Goal: Information Seeking & Learning: Find specific fact

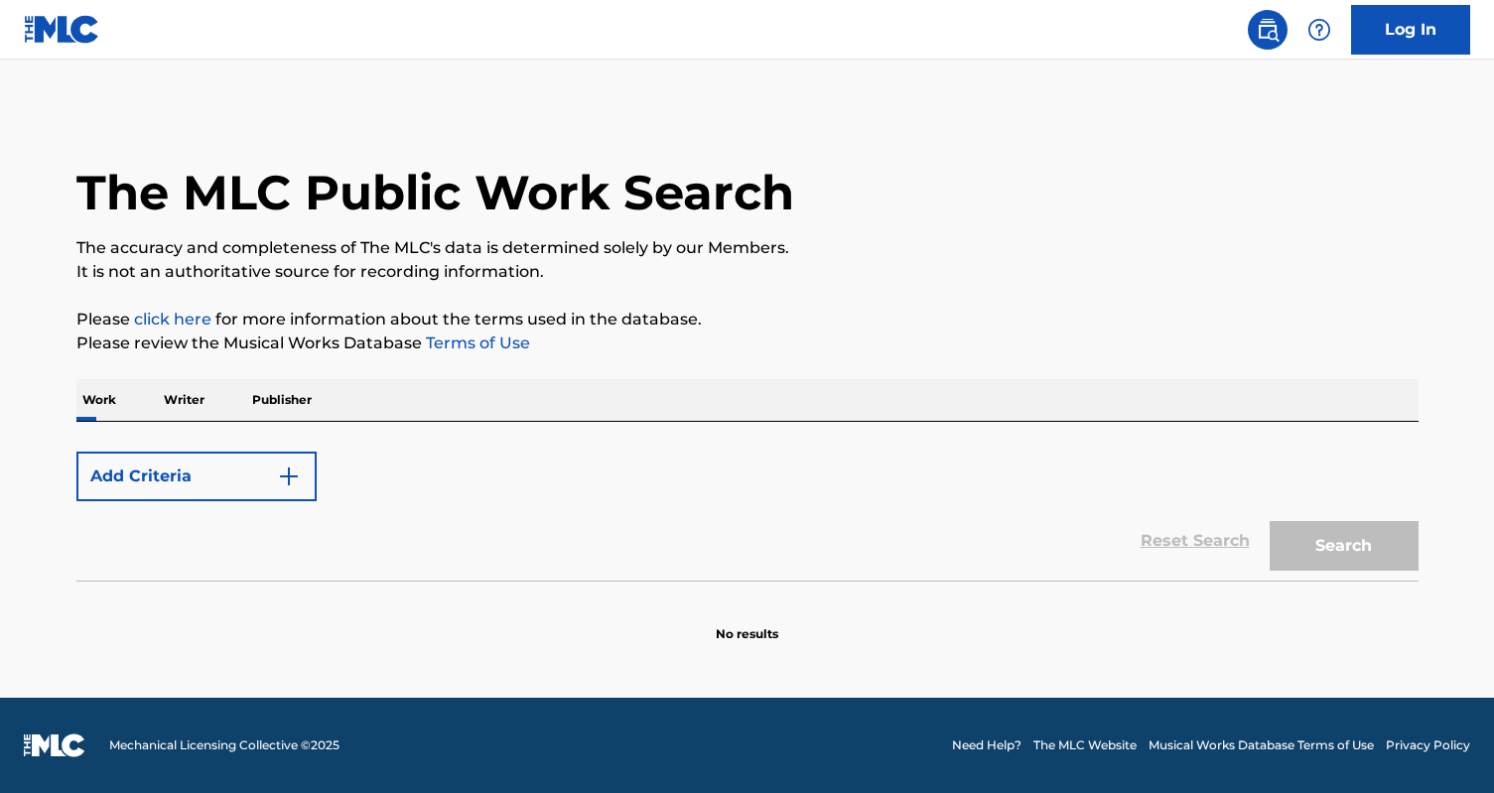
click at [173, 395] on p "Writer" at bounding box center [184, 400] width 53 height 42
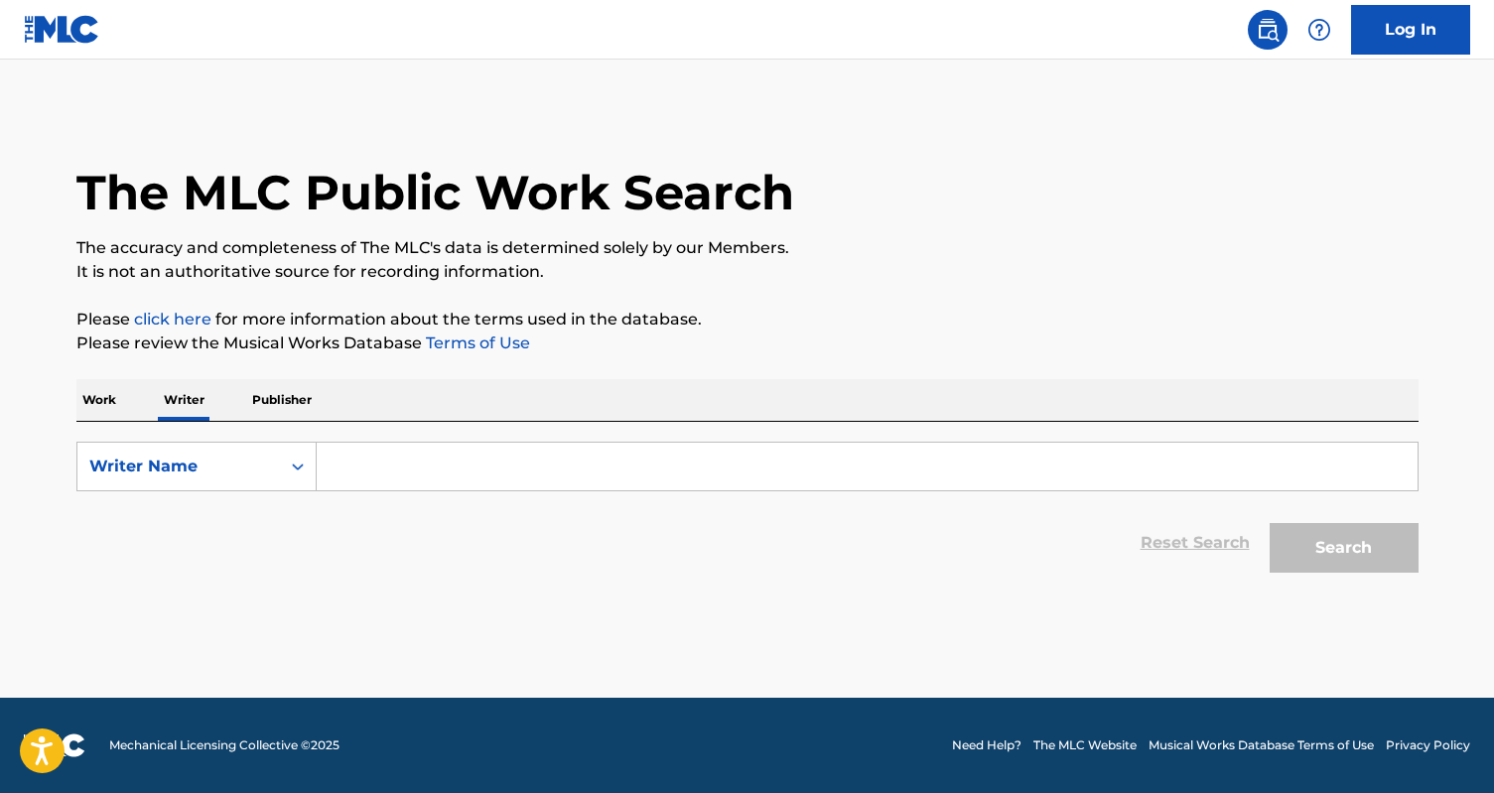
click at [114, 396] on p "Work" at bounding box center [99, 400] width 46 height 42
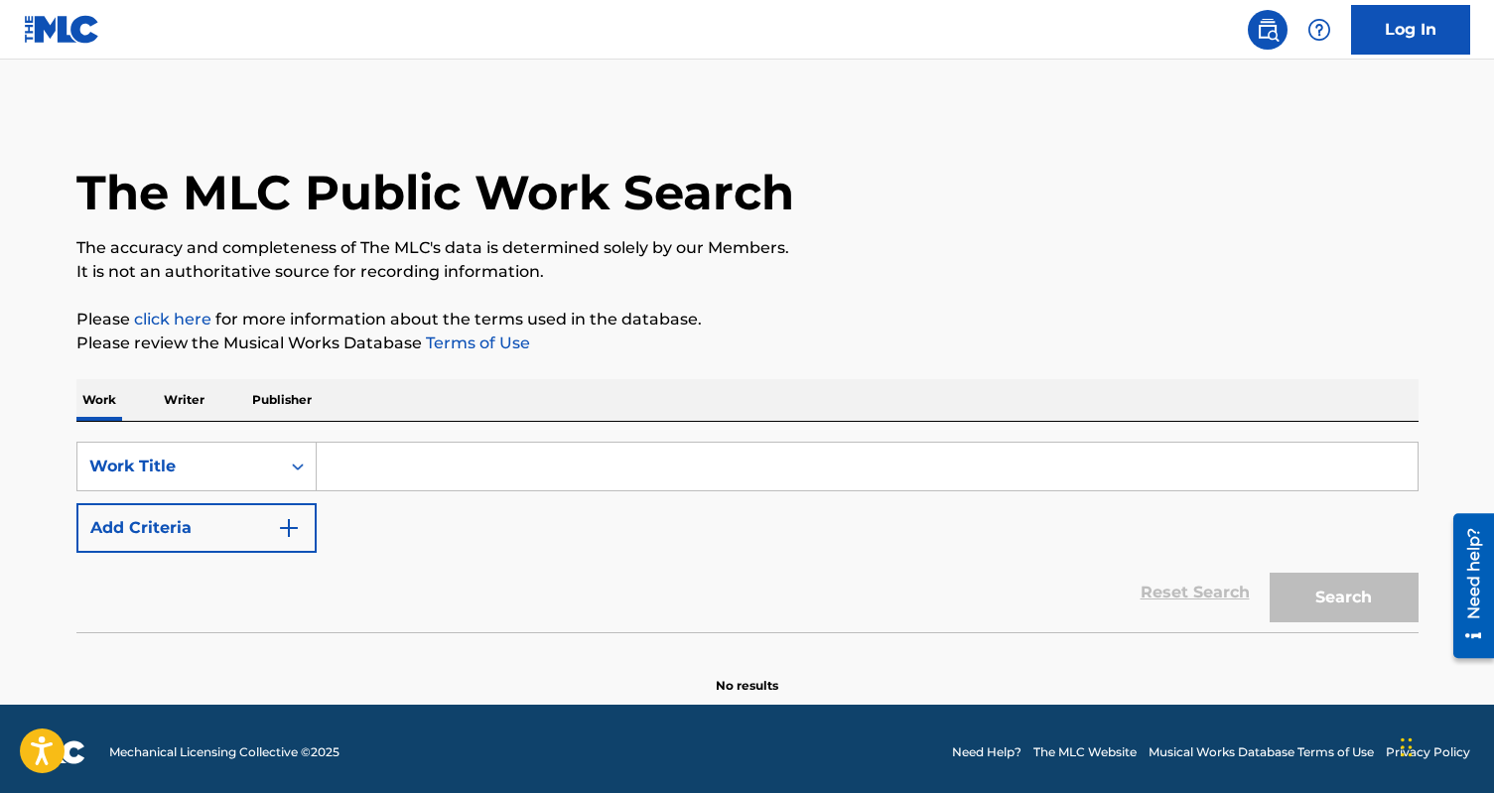
click at [356, 463] on input "Search Form" at bounding box center [867, 467] width 1101 height 48
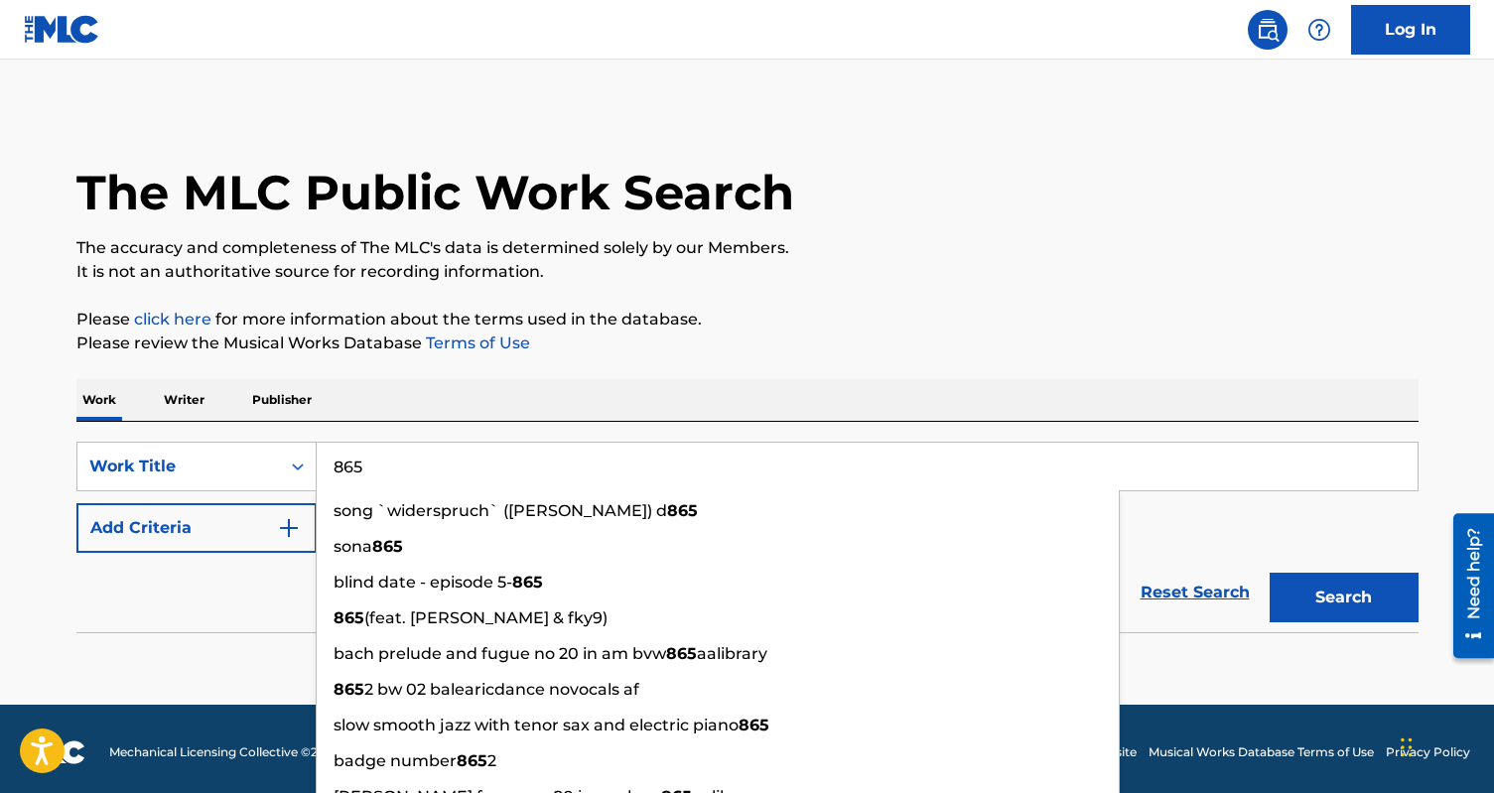
type input "865"
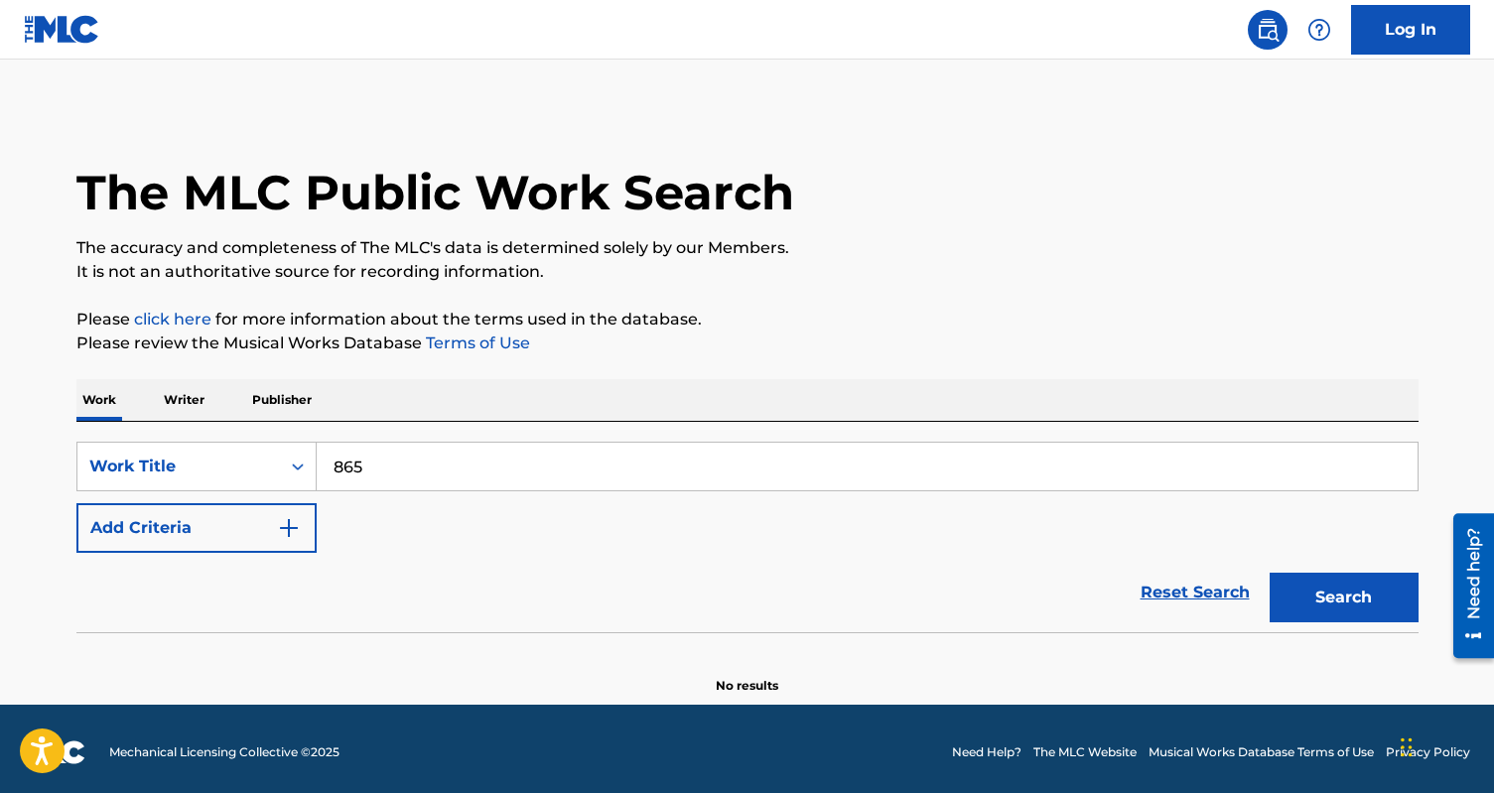
click at [190, 542] on button "Add Criteria" at bounding box center [196, 528] width 240 height 50
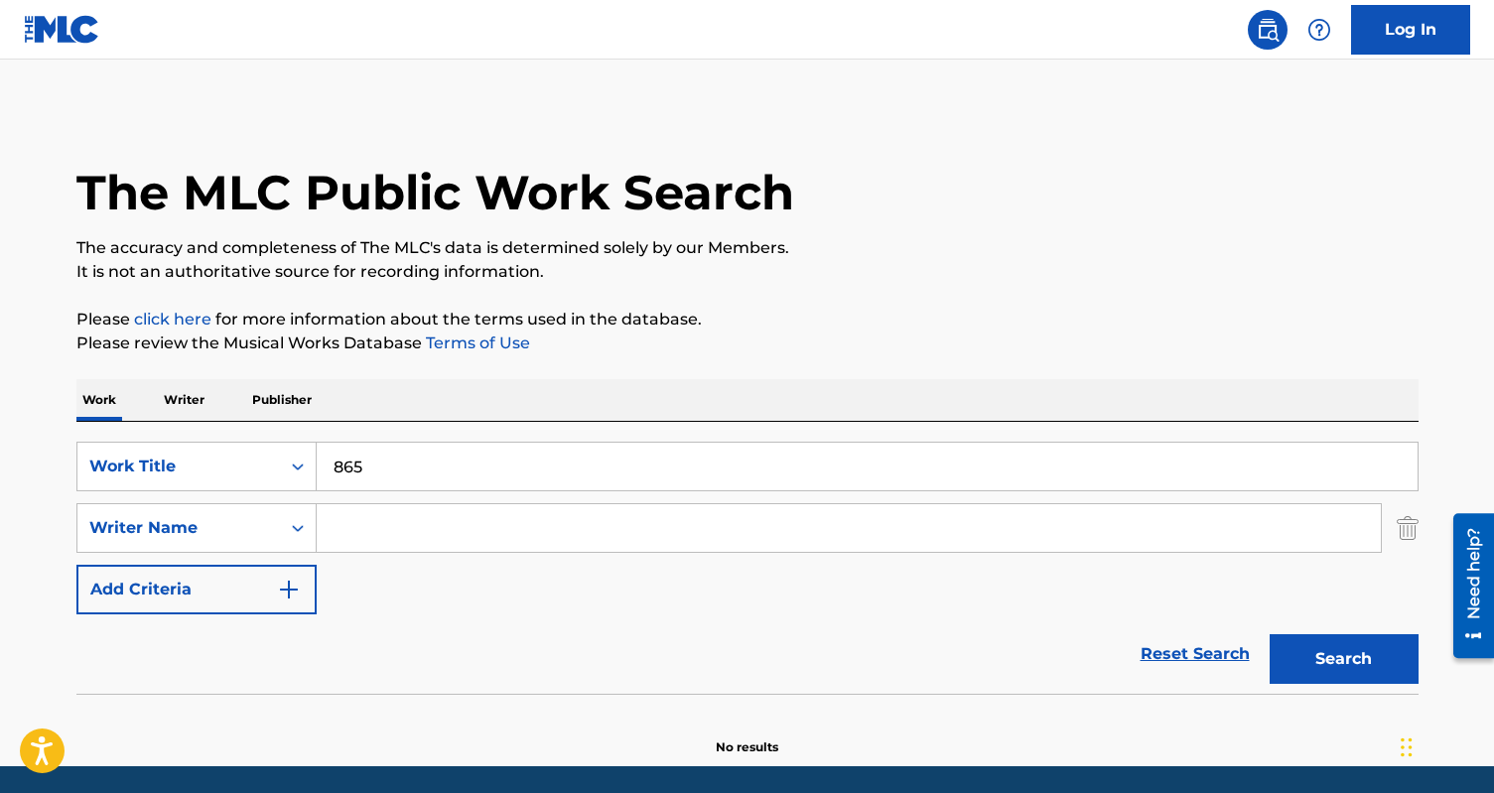
click at [365, 522] on input "Search Form" at bounding box center [849, 528] width 1064 height 48
click at [397, 556] on div "cece coa kley" at bounding box center [699, 573] width 765 height 36
type input "[PERSON_NAME]"
click at [1372, 655] on button "Search" at bounding box center [1344, 659] width 149 height 50
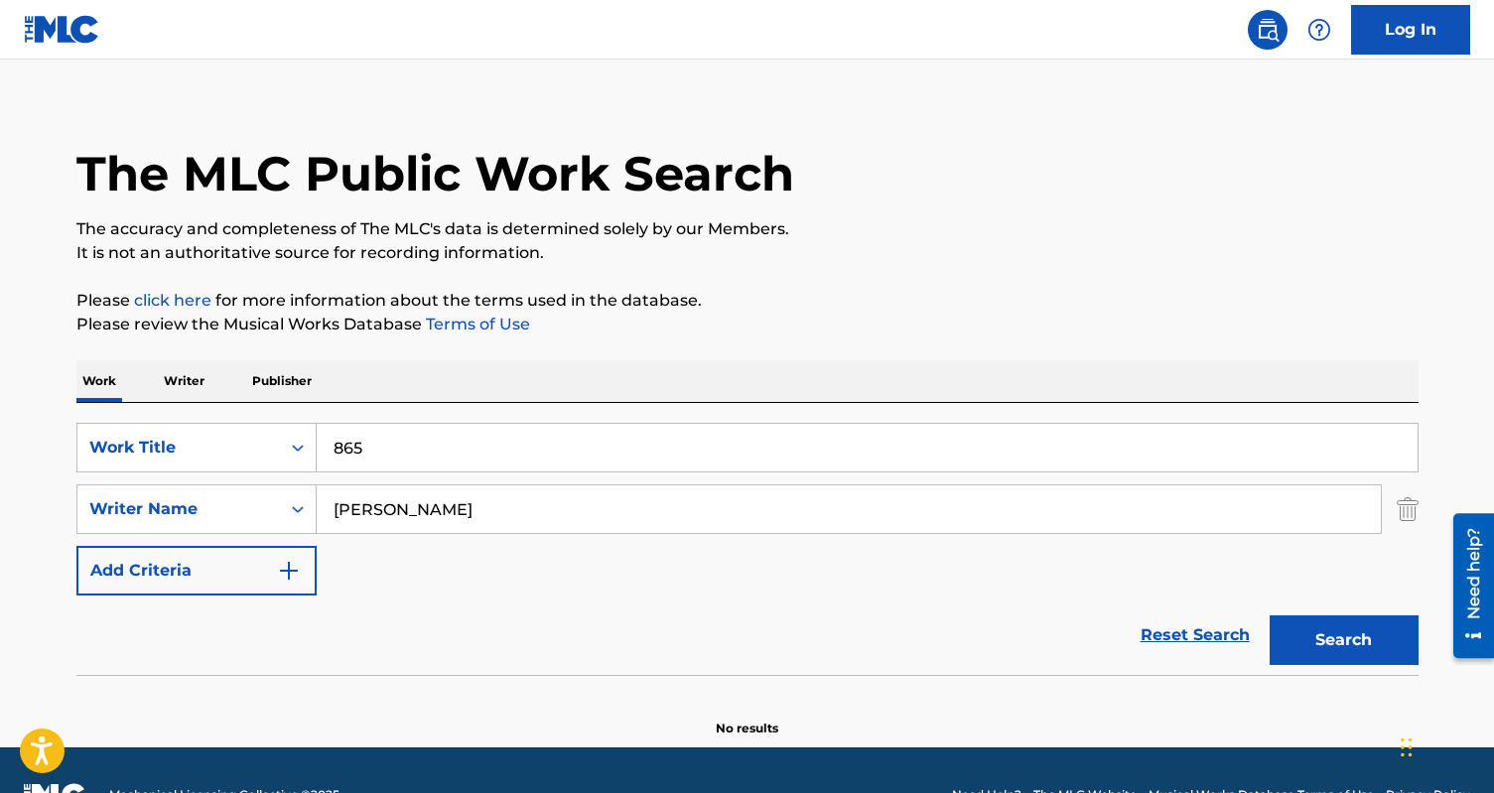
scroll to position [68, 0]
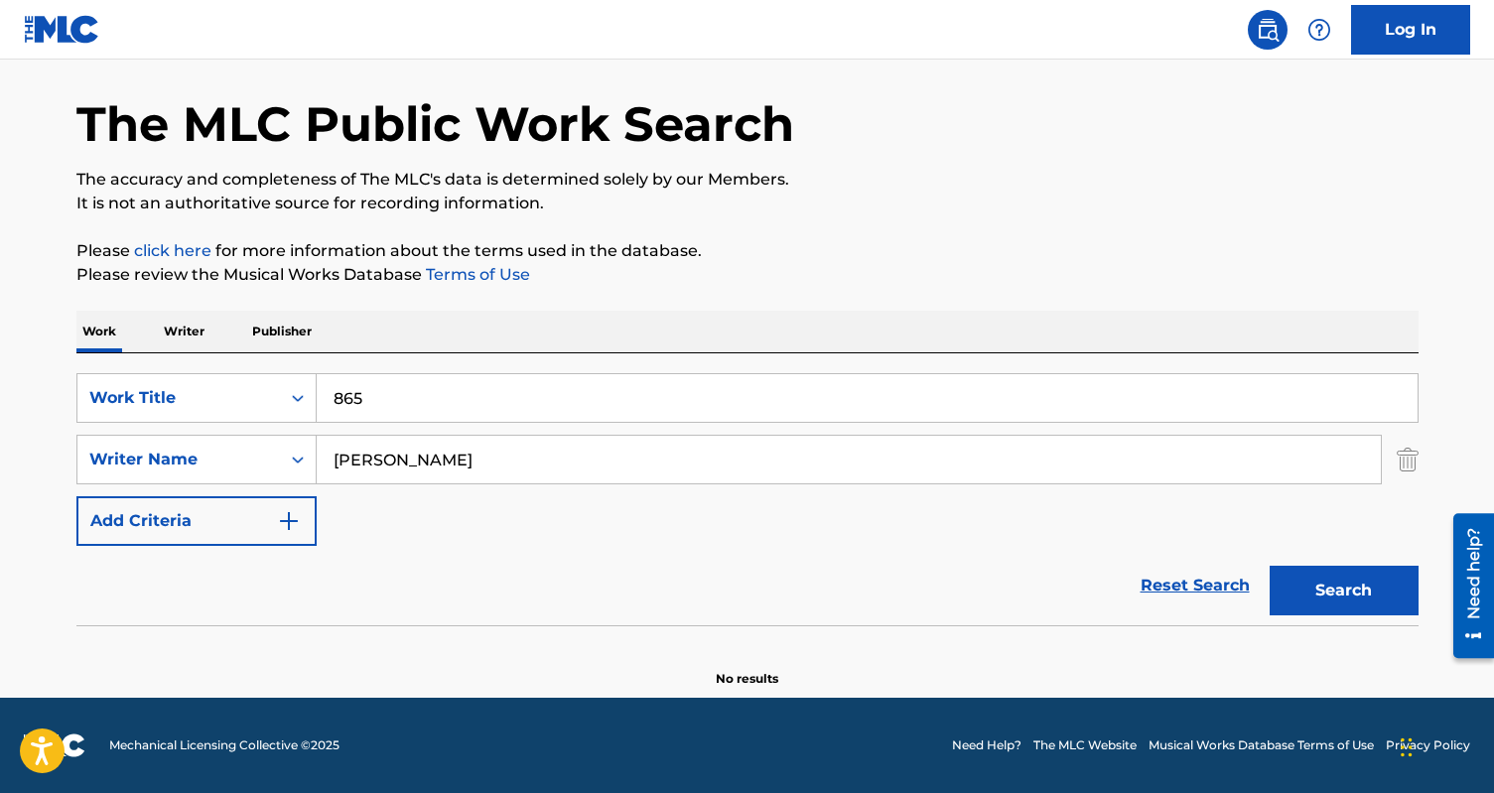
click at [189, 328] on p "Writer" at bounding box center [184, 332] width 53 height 42
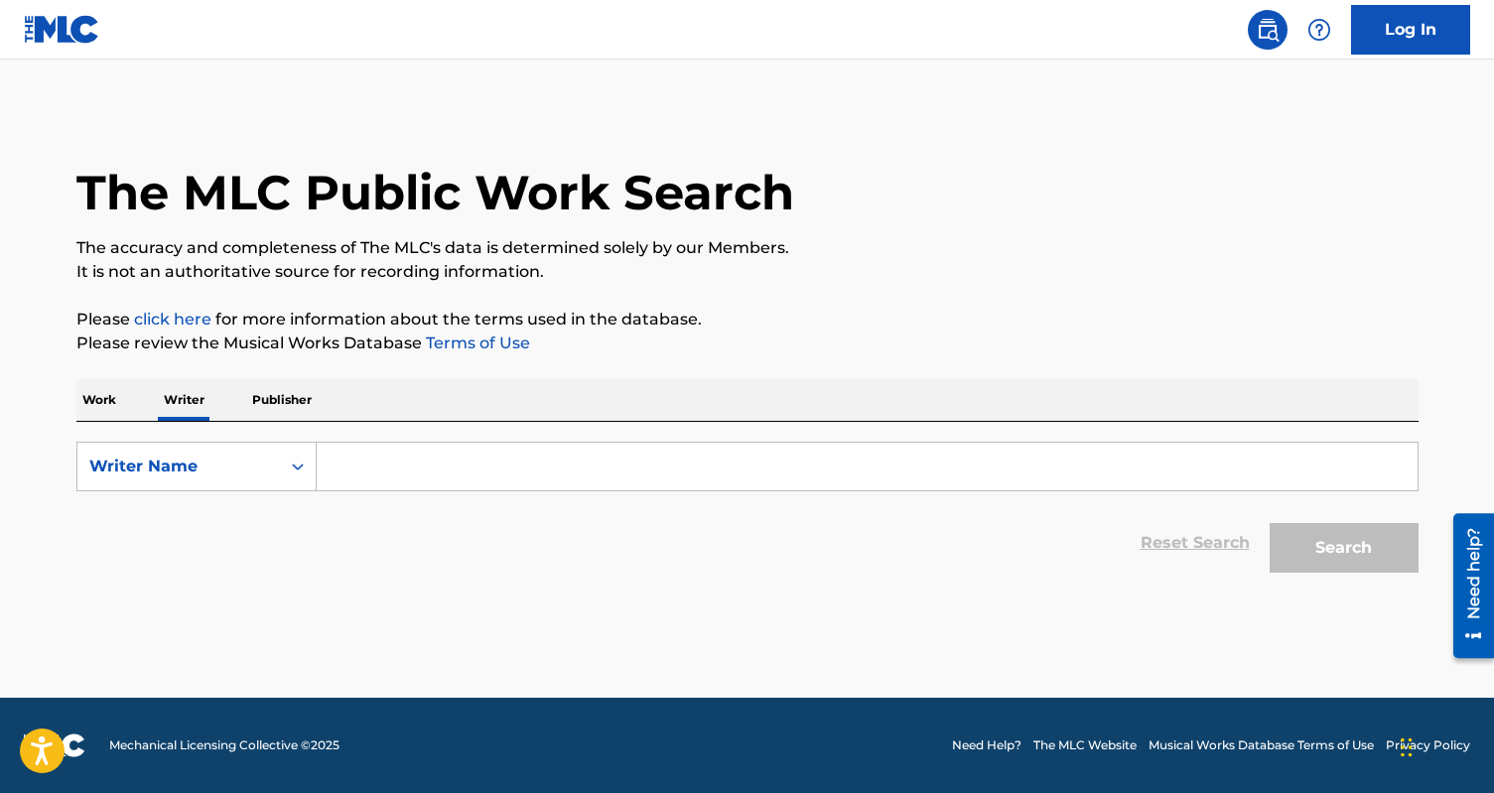
click at [374, 468] on input "Search Form" at bounding box center [867, 467] width 1101 height 48
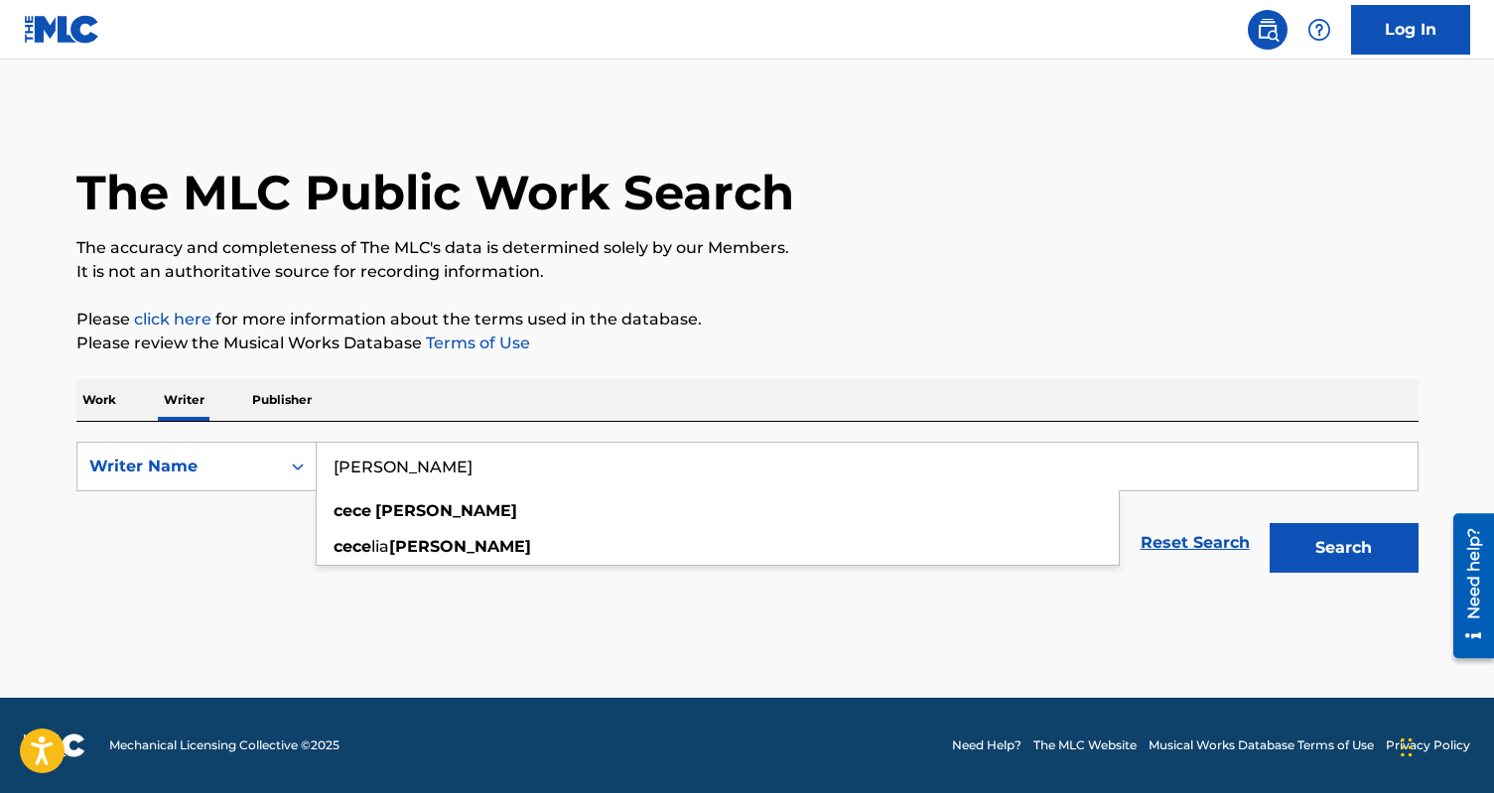
type input "[PERSON_NAME]"
click at [1270, 523] on button "Search" at bounding box center [1344, 548] width 149 height 50
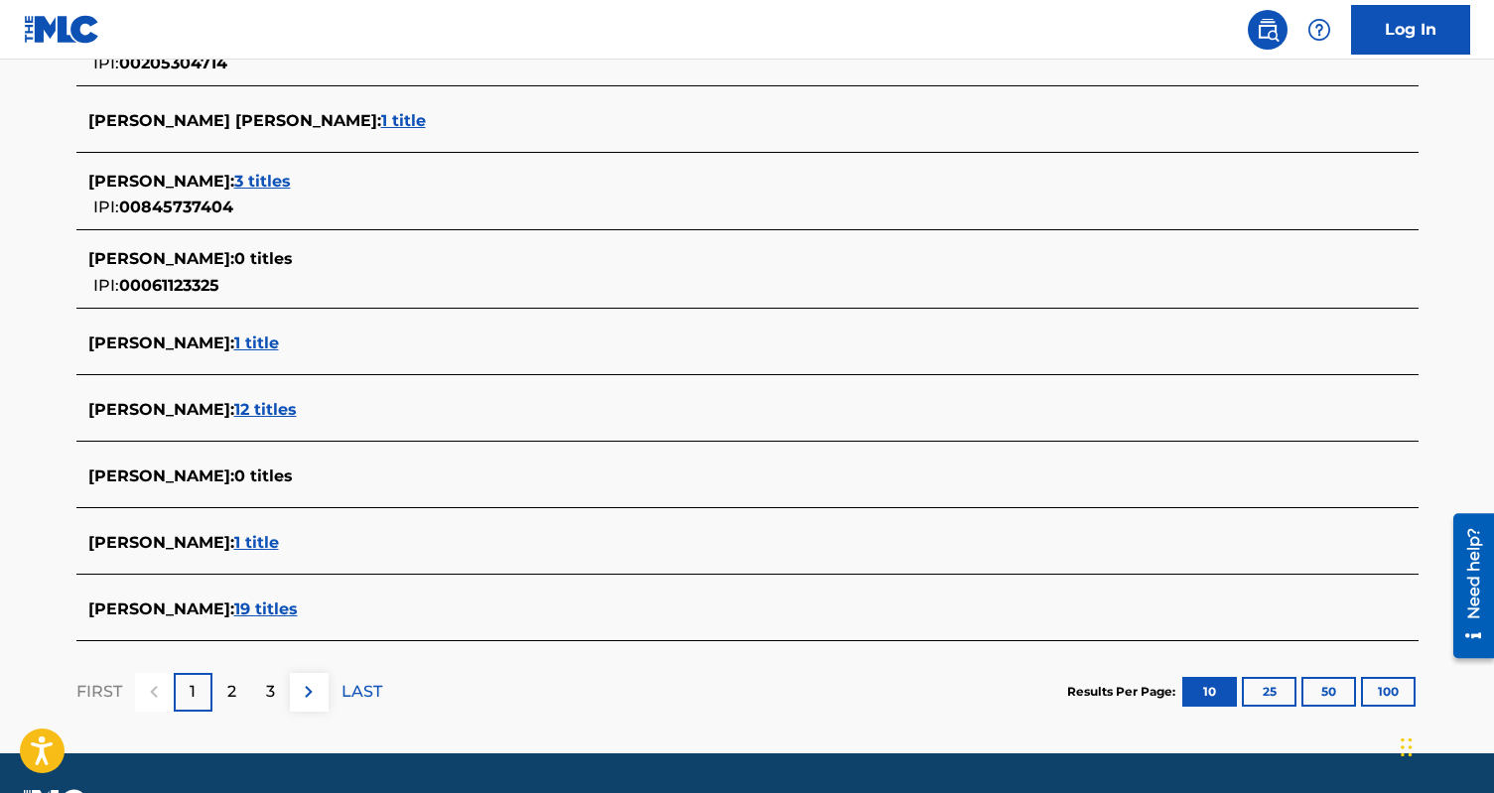
scroll to position [677, 0]
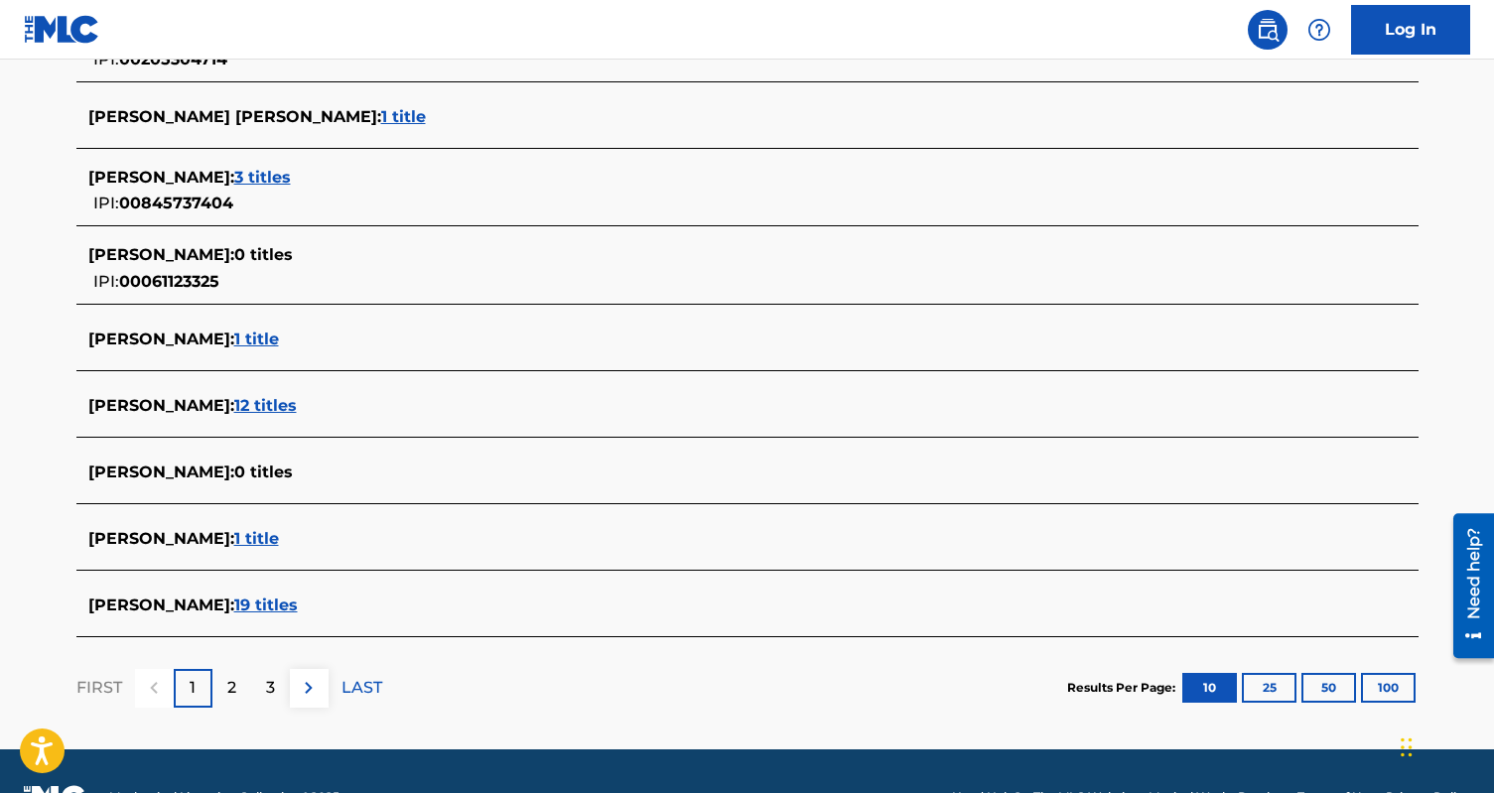
click at [253, 609] on span "19 titles" at bounding box center [266, 605] width 64 height 19
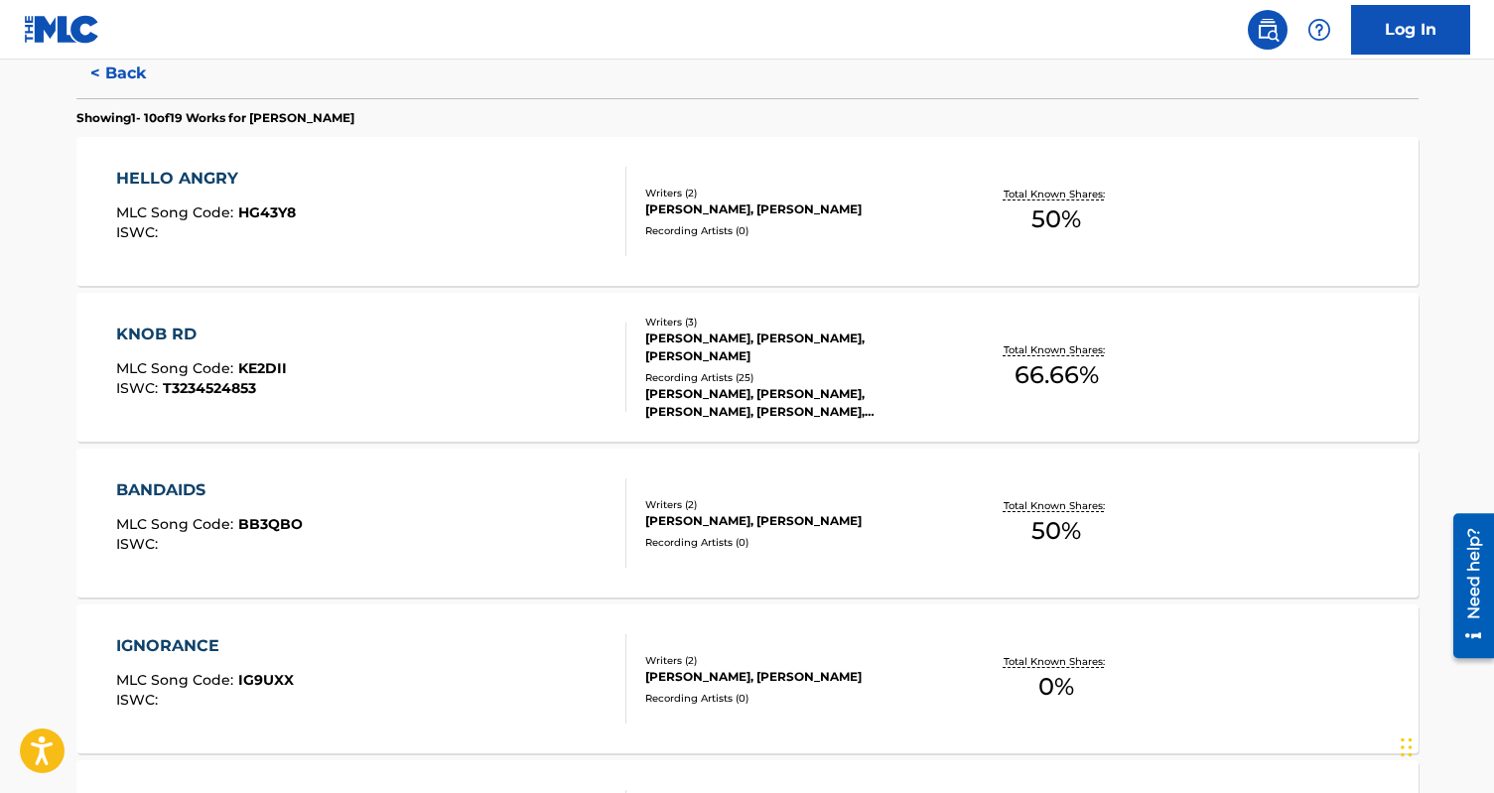
scroll to position [530, 0]
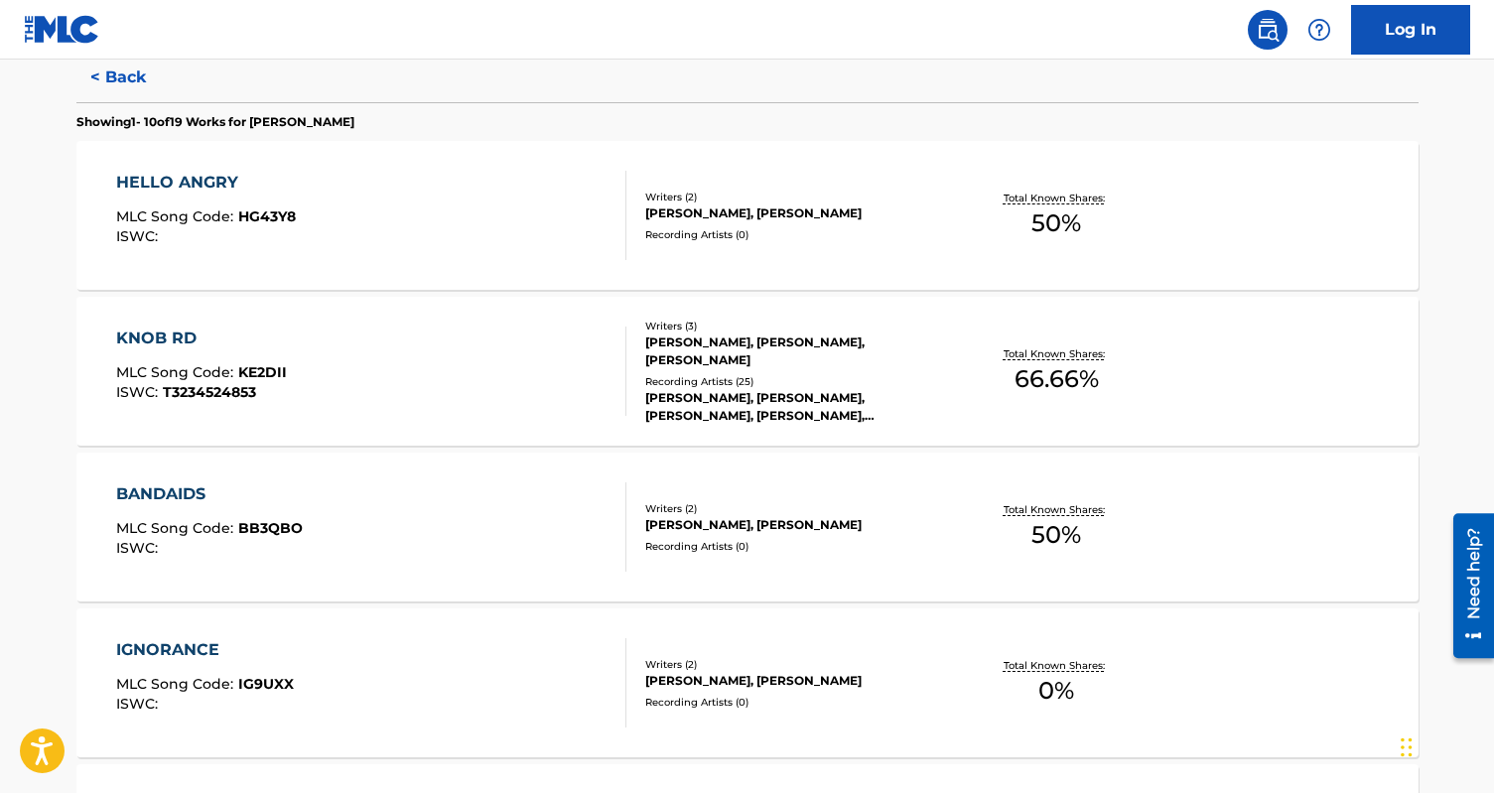
click at [528, 349] on div "KNOB RD MLC Song Code : KE2DII ISWC : T3234524853" at bounding box center [371, 371] width 510 height 89
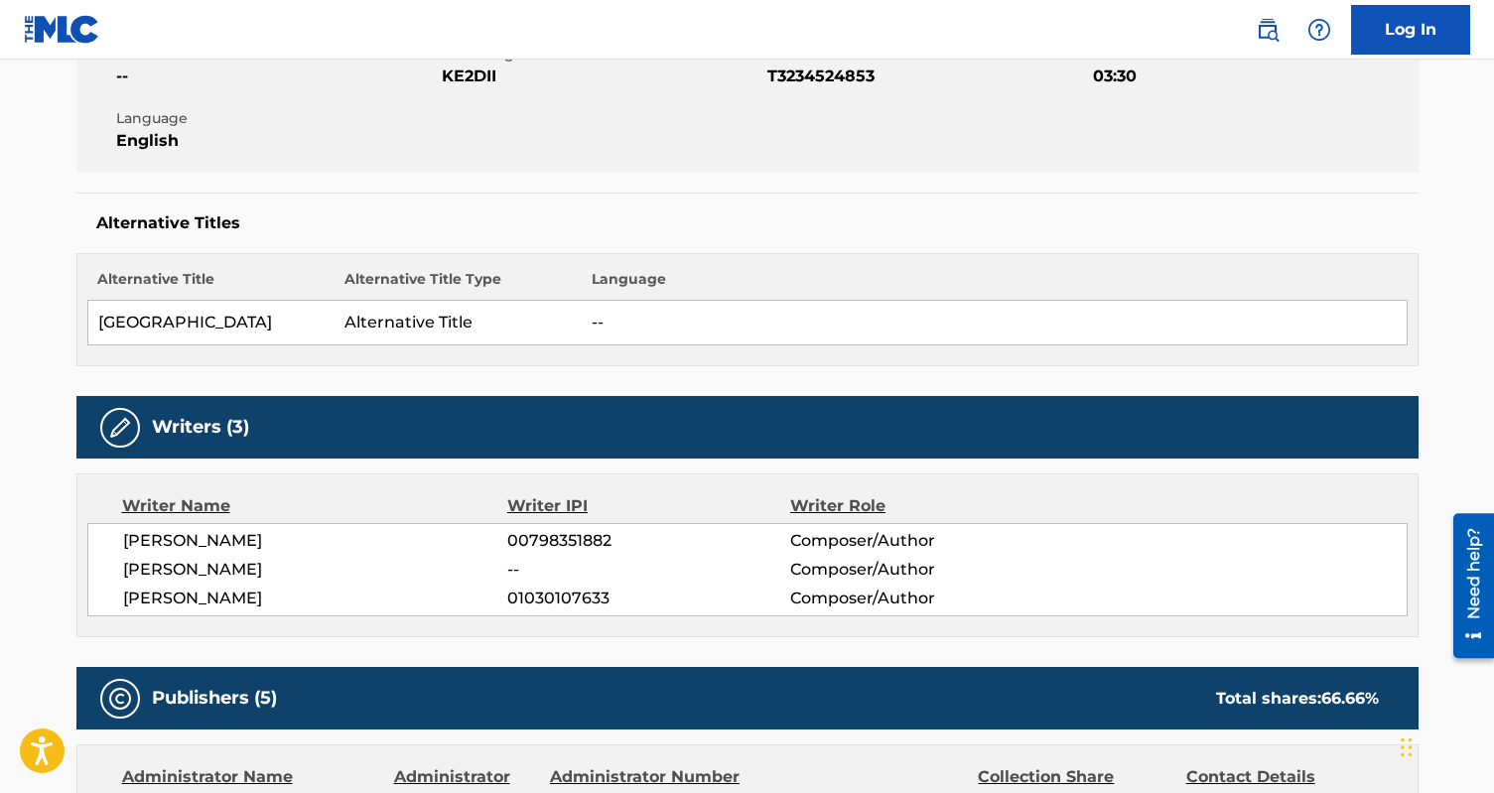
scroll to position [356, 0]
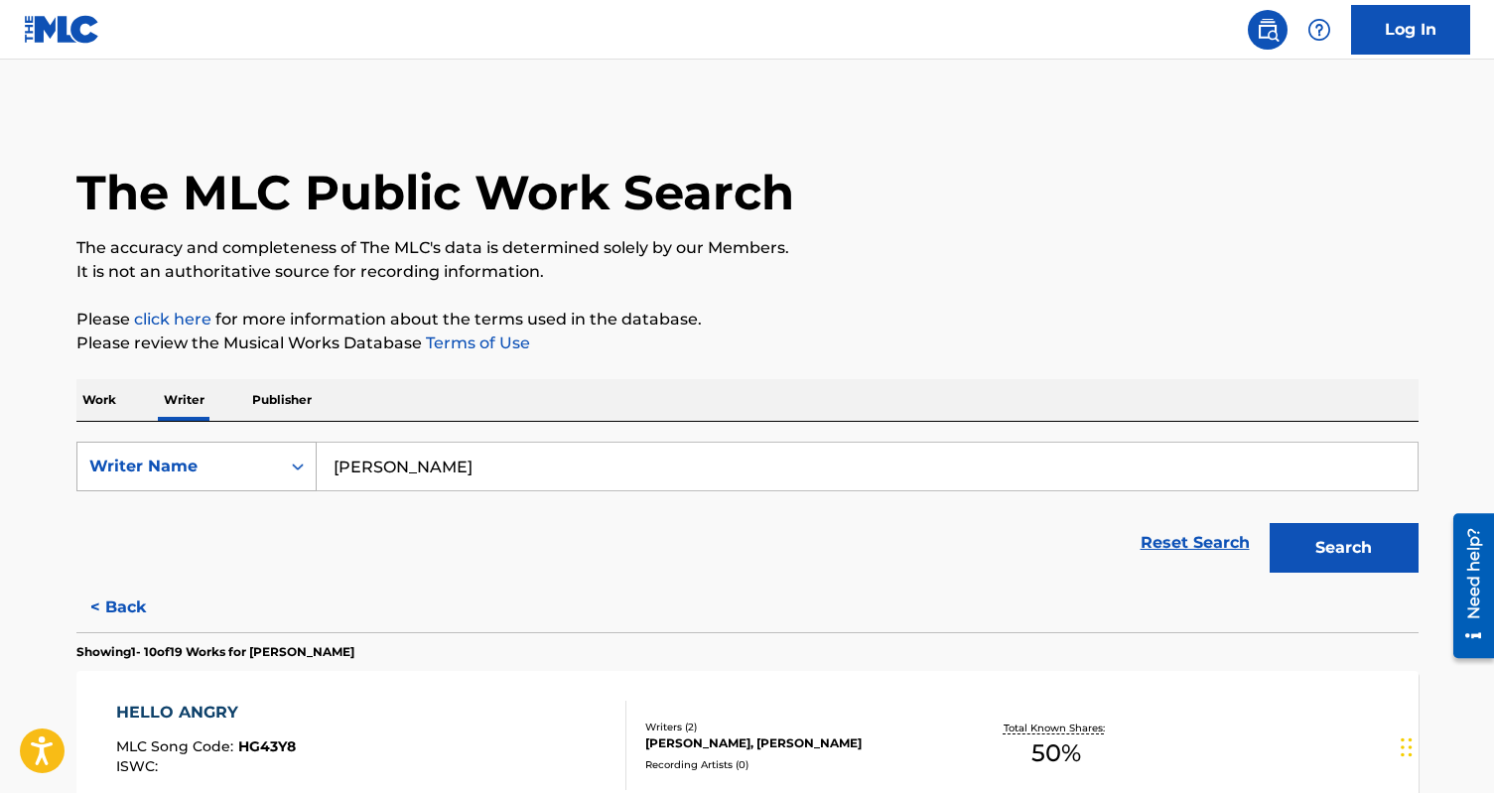
drag, startPoint x: 471, startPoint y: 468, endPoint x: 273, endPoint y: 464, distance: 197.6
click at [273, 467] on div "SearchWithCriteriab05db6ad-f1b2-4c97-acd3-4e5bba19ce00 Writer Name [PERSON_NAME]" at bounding box center [747, 467] width 1342 height 50
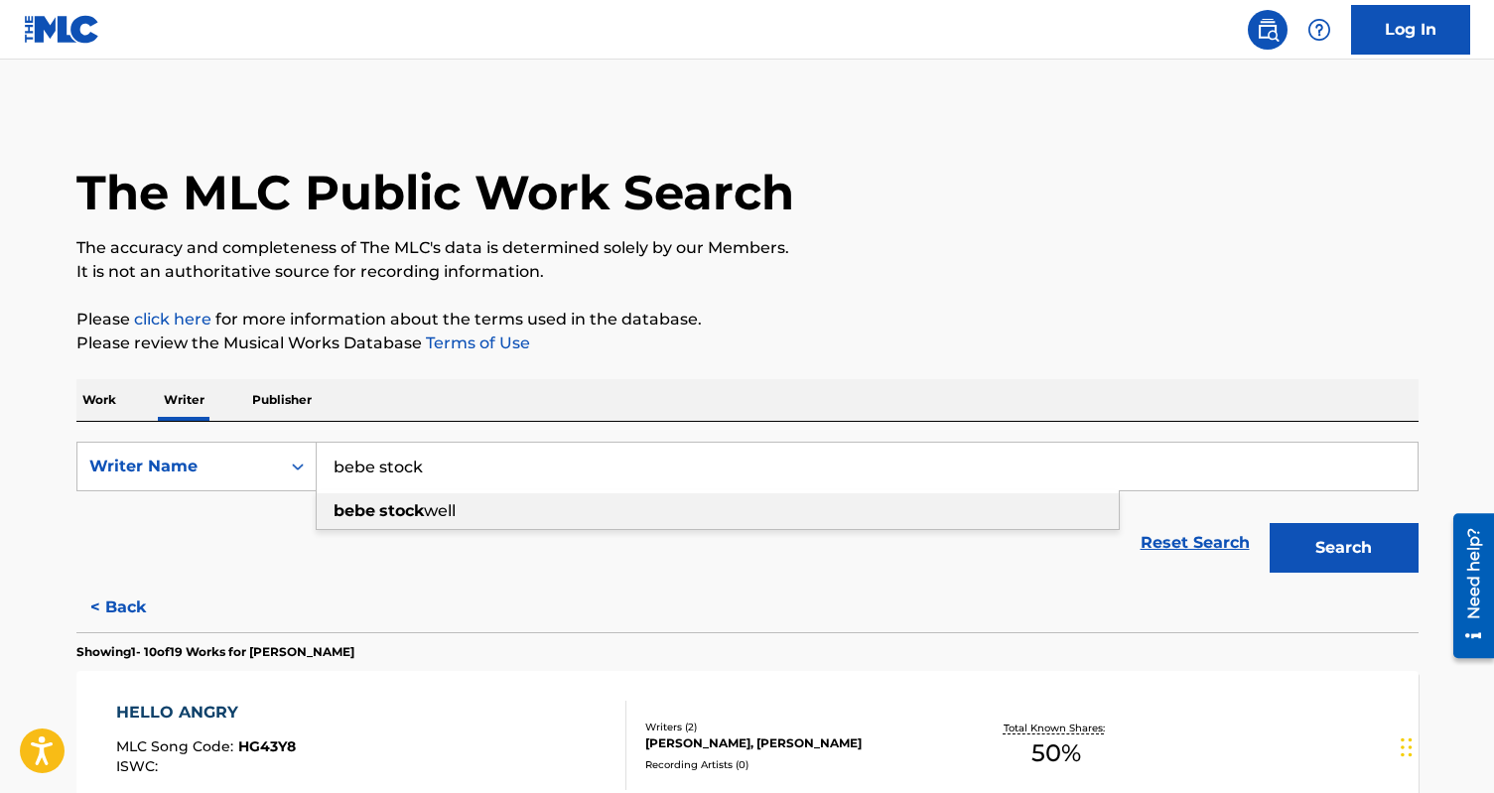
click at [386, 504] on strong "stock" at bounding box center [401, 510] width 45 height 19
type input "[PERSON_NAME]"
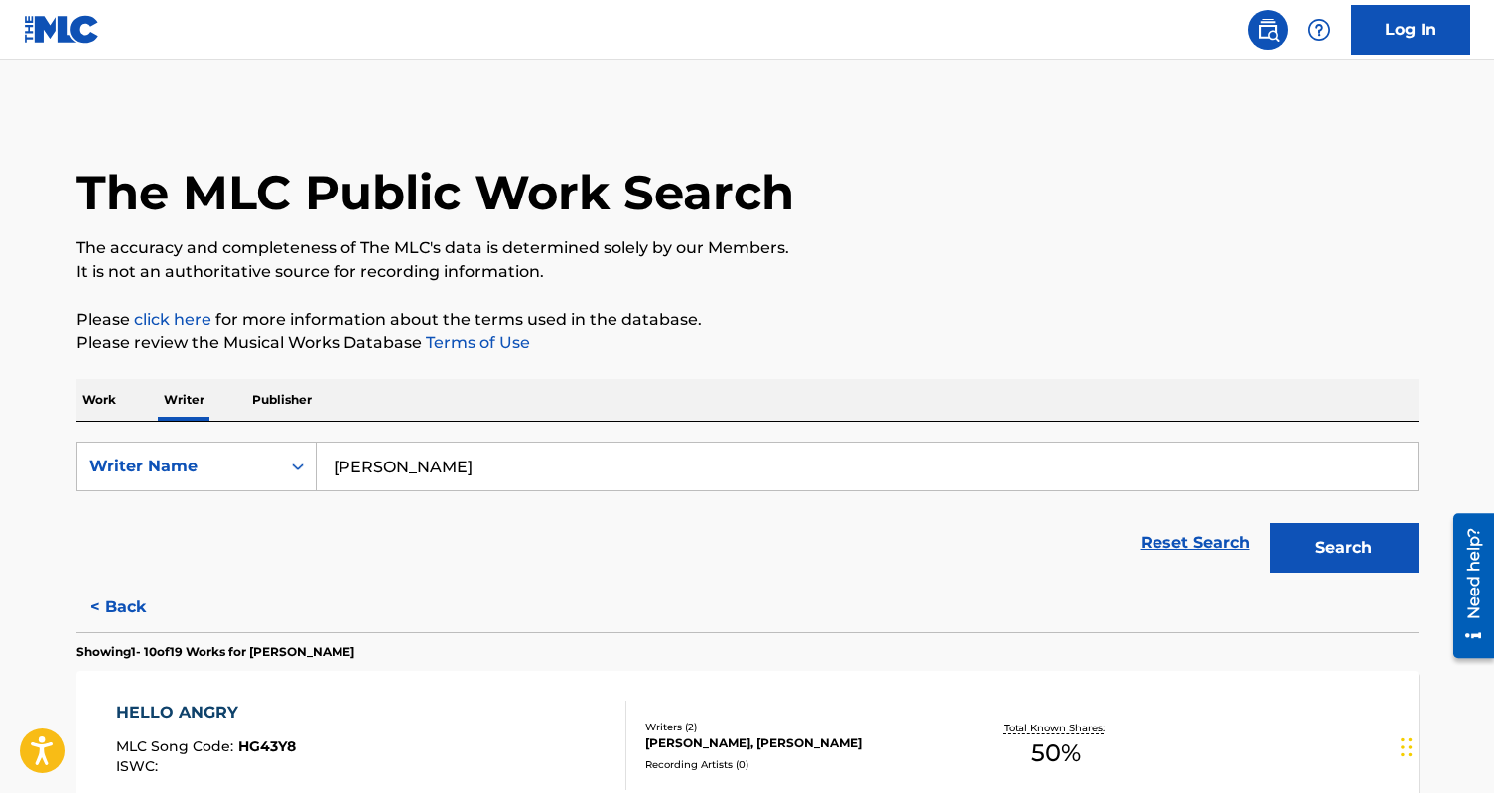
click at [1342, 537] on button "Search" at bounding box center [1344, 548] width 149 height 50
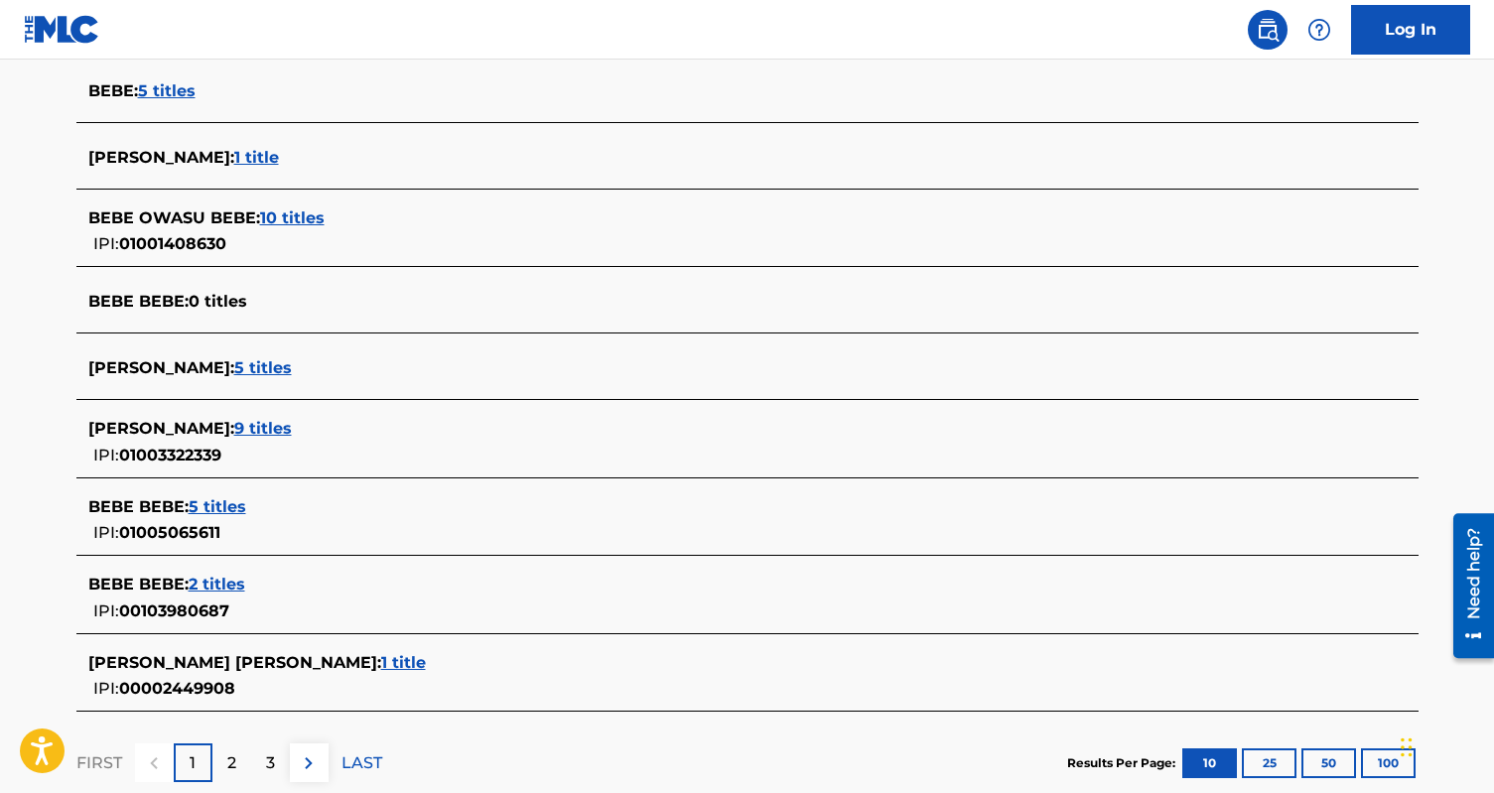
scroll to position [635, 0]
click at [279, 431] on span "9 titles" at bounding box center [263, 429] width 58 height 19
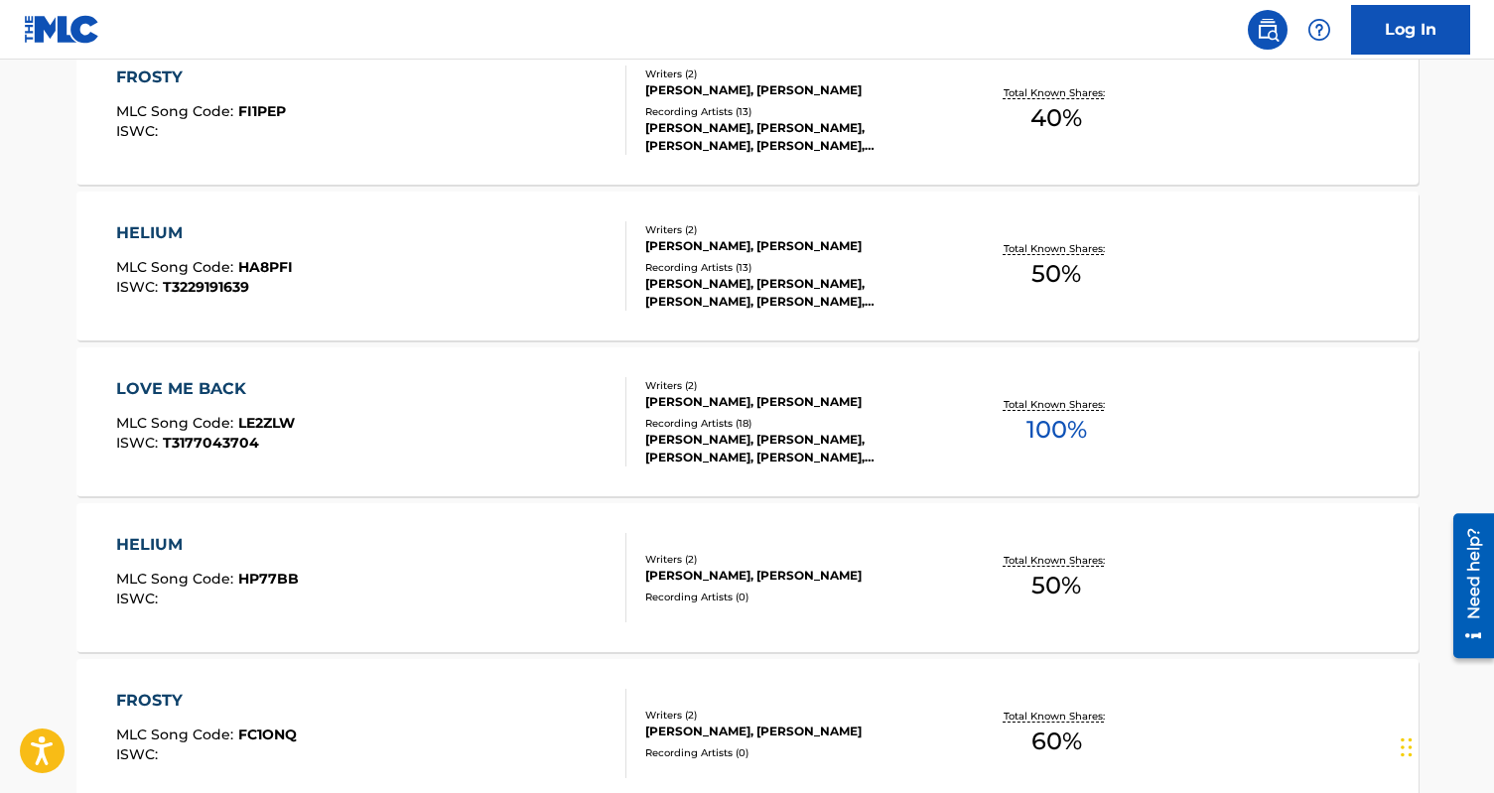
click at [474, 447] on div "LOVE ME BACK MLC Song Code : LE2ZLW ISWC : T3177043704" at bounding box center [371, 421] width 510 height 89
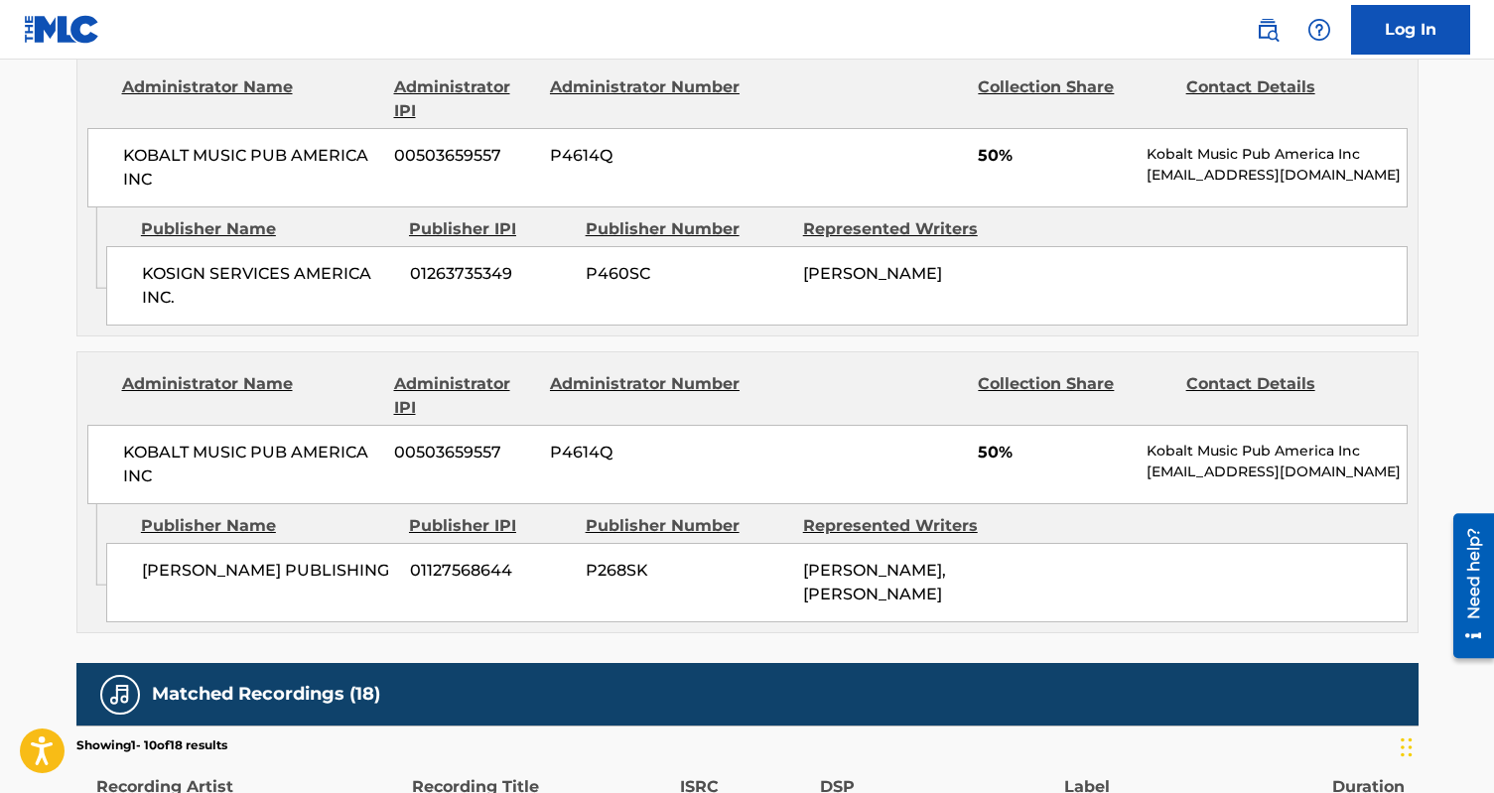
scroll to position [960, 0]
